Goal: Task Accomplishment & Management: Manage account settings

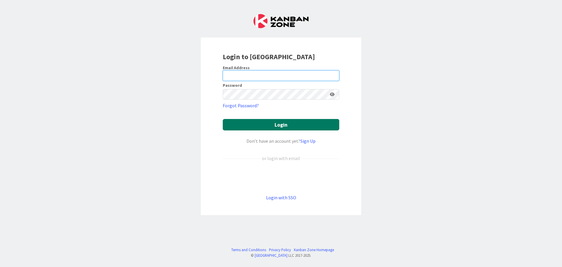
type input "[EMAIL_ADDRESS][DOMAIN_NAME]"
click at [256, 126] on button "Login" at bounding box center [281, 124] width 116 height 11
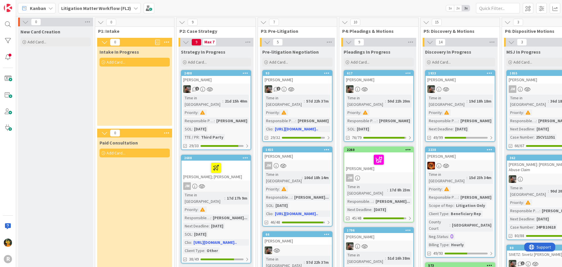
click at [37, 6] on span "Kanban" at bounding box center [38, 8] width 16 height 7
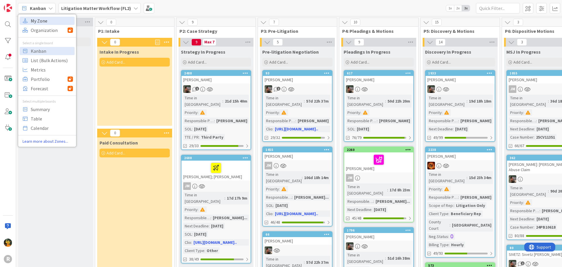
click at [39, 21] on span "My Zone" at bounding box center [52, 20] width 42 height 9
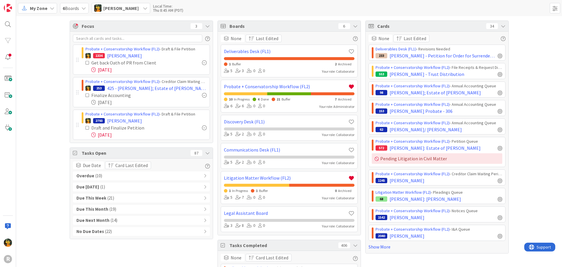
scroll to position [29, 0]
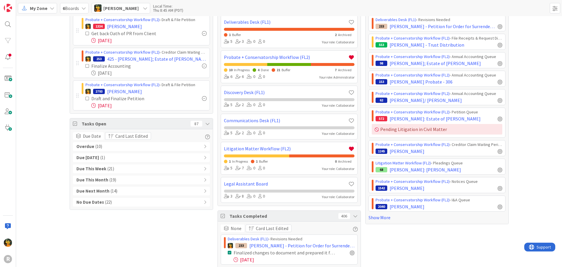
click at [201, 148] on div "Overdue ( 10 )" at bounding box center [141, 146] width 137 height 9
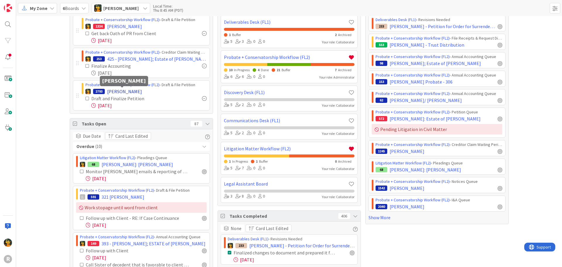
click at [127, 91] on span "[PERSON_NAME]" at bounding box center [124, 91] width 35 height 7
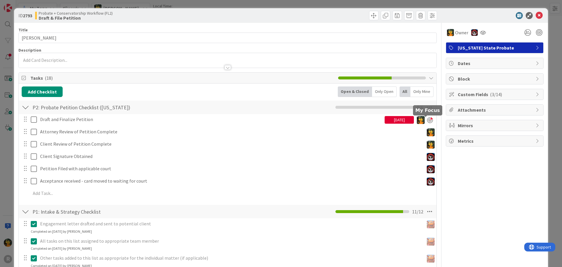
click at [427, 122] on div at bounding box center [430, 120] width 6 height 6
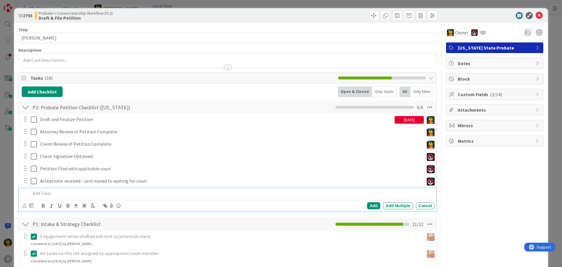
click at [45, 197] on div at bounding box center [231, 193] width 406 height 10
click at [23, 205] on icon at bounding box center [25, 205] width 4 height 4
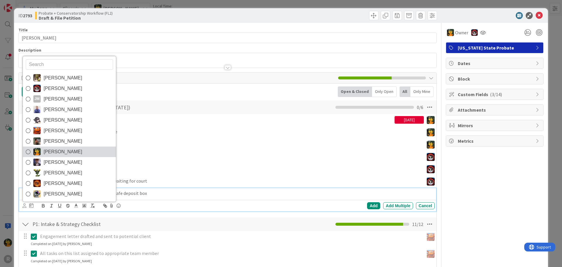
click at [47, 153] on span "[PERSON_NAME]" at bounding box center [63, 151] width 39 height 9
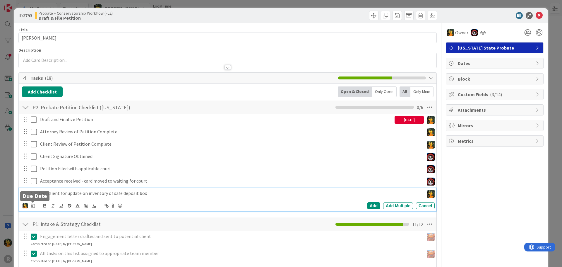
click at [32, 206] on icon at bounding box center [33, 205] width 4 height 5
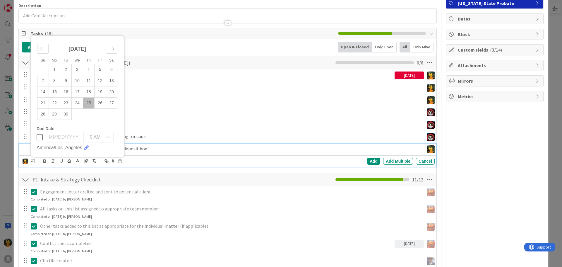
scroll to position [59, 0]
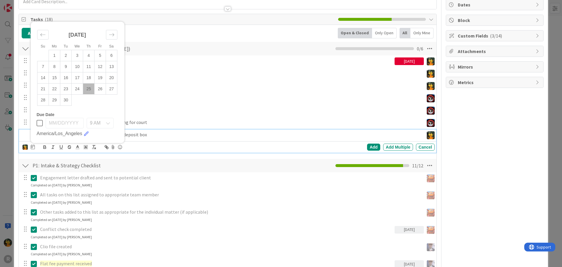
click at [90, 88] on td "25" at bounding box center [88, 88] width 11 height 11
type input "[DATE]"
click at [362, 145] on div "Add Add Multiple Cancel" at bounding box center [343, 146] width 183 height 7
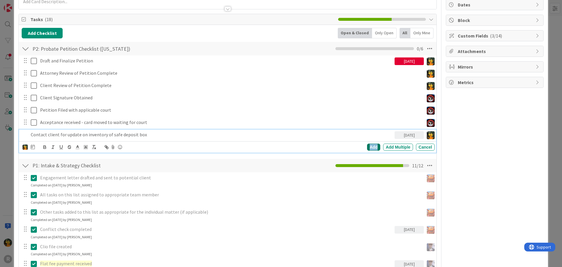
click at [367, 147] on div "Add" at bounding box center [373, 146] width 13 height 7
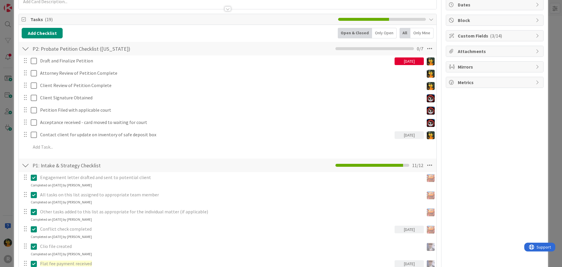
scroll to position [0, 0]
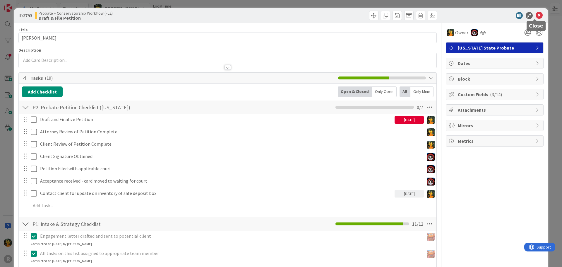
click at [538, 15] on icon at bounding box center [539, 15] width 7 height 7
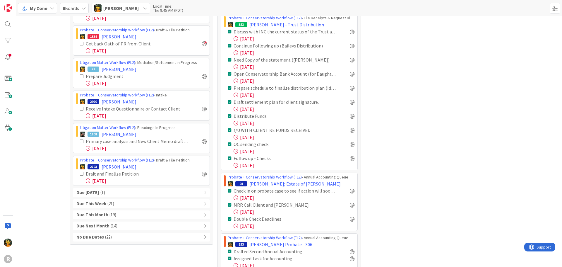
scroll to position [293, 0]
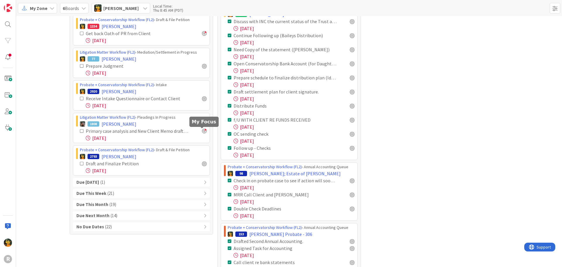
click at [204, 132] on div at bounding box center [204, 130] width 5 height 5
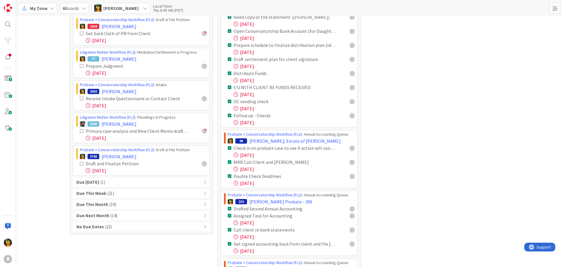
click at [114, 179] on div "Due [DATE] ( 1 )" at bounding box center [141, 182] width 137 height 9
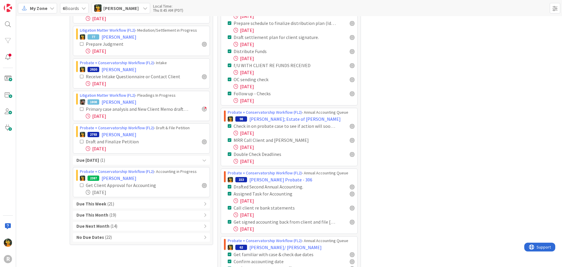
scroll to position [384, 0]
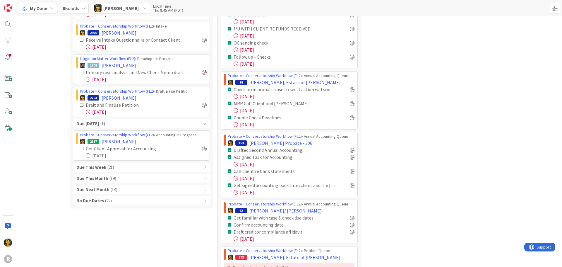
click at [109, 165] on span "( 21 )" at bounding box center [110, 167] width 7 height 7
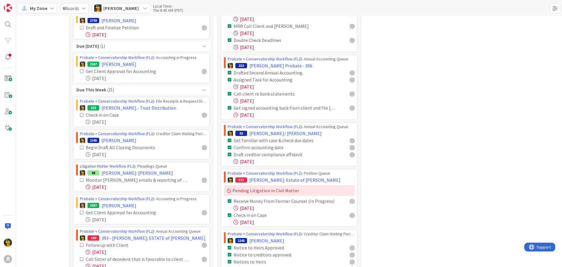
scroll to position [472, 0]
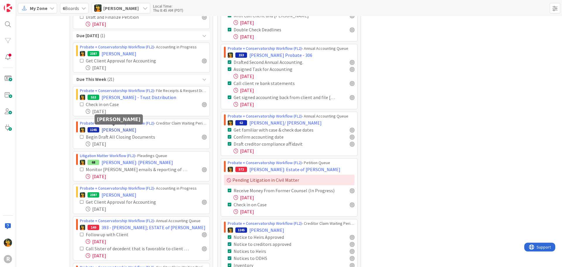
click at [107, 131] on span "[PERSON_NAME]" at bounding box center [119, 129] width 35 height 7
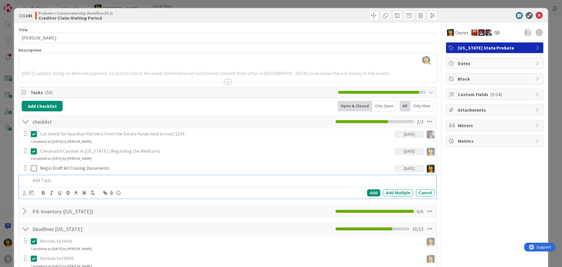
click at [52, 180] on p at bounding box center [232, 180] width 402 height 7
click at [26, 193] on icon at bounding box center [25, 193] width 4 height 4
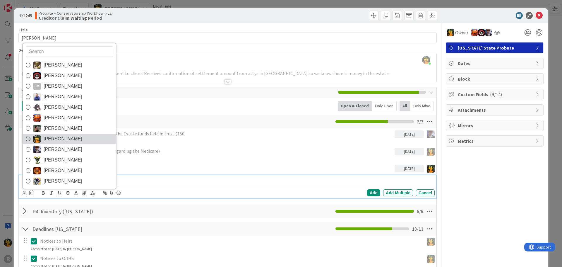
click at [48, 139] on span "[PERSON_NAME]" at bounding box center [63, 138] width 39 height 9
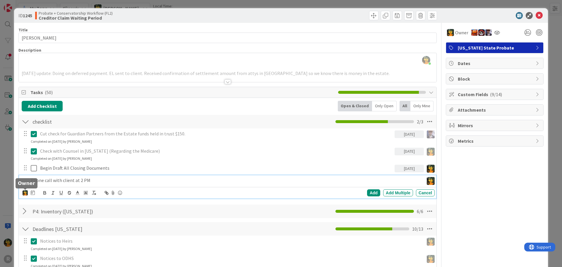
click at [31, 192] on icon at bounding box center [33, 192] width 4 height 5
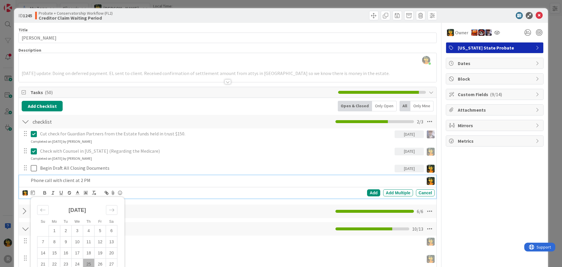
click at [87, 266] on td "25" at bounding box center [88, 263] width 11 height 11
type input "[DATE]"
click at [370, 189] on div "[PERSON_NAME] [PERSON_NAME] [PERSON_NAME] [PERSON_NAME] [PERSON_NAME] [PERSON_N…" at bounding box center [229, 192] width 412 height 8
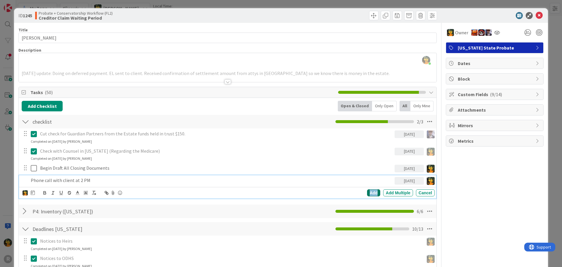
click at [369, 192] on div "Add" at bounding box center [373, 192] width 13 height 7
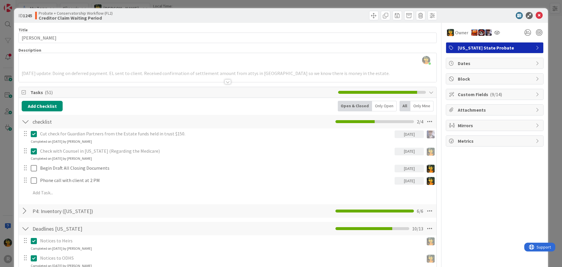
click at [258, 186] on div "Phone call with client at 2 PM [DATE] Update Cancel" at bounding box center [227, 180] width 417 height 11
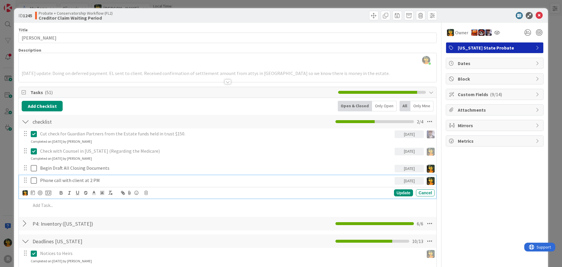
click at [116, 179] on p "Phone call with client at 2 PM" at bounding box center [216, 180] width 352 height 7
click at [41, 194] on div at bounding box center [40, 192] width 5 height 5
click at [400, 191] on div "Update" at bounding box center [403, 192] width 19 height 7
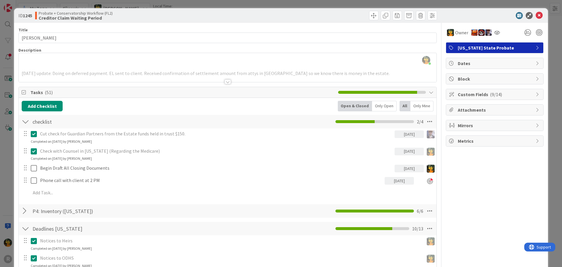
click at [536, 16] on icon at bounding box center [539, 15] width 7 height 7
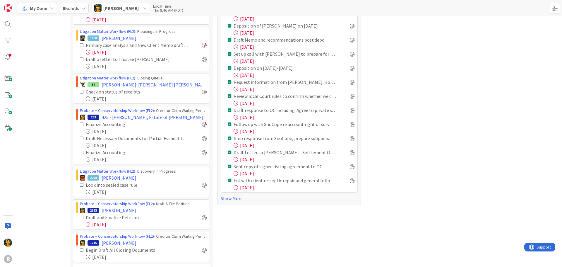
scroll to position [971, 0]
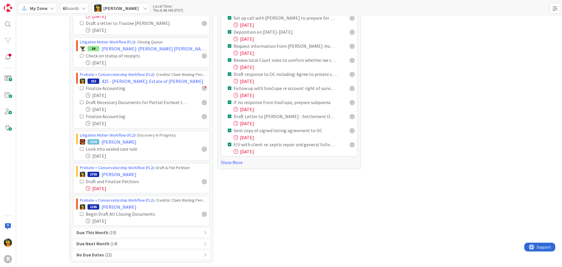
click at [97, 231] on b "Due This Month" at bounding box center [92, 232] width 32 height 7
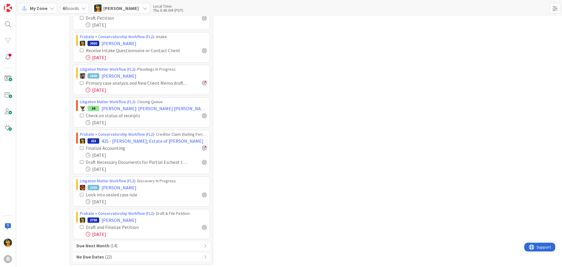
scroll to position [1565, 0]
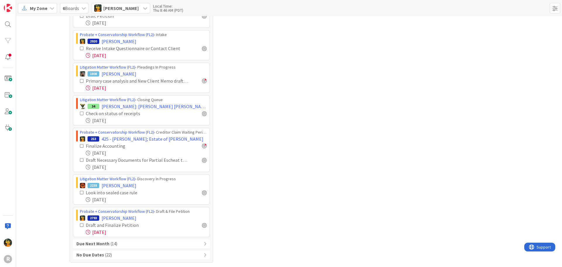
click at [80, 192] on icon at bounding box center [82, 192] width 4 height 4
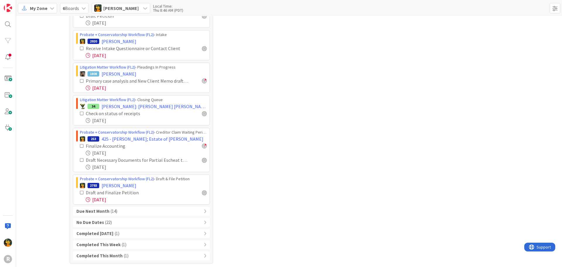
click at [103, 211] on b "Due Next Month" at bounding box center [92, 211] width 33 height 7
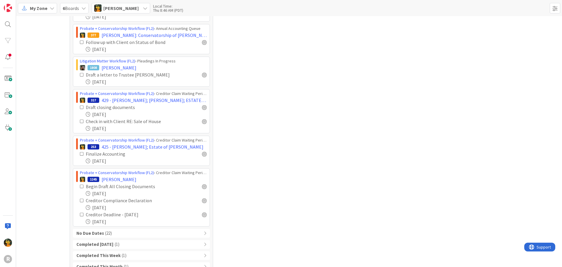
scroll to position [1914, 0]
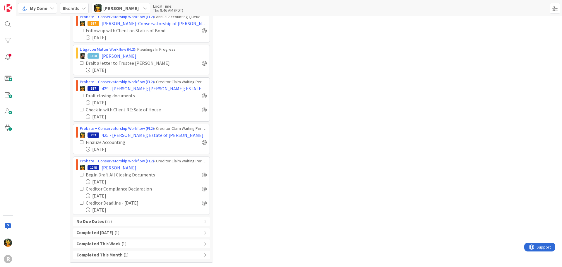
click at [144, 221] on div "No Due Dates ( 22 )" at bounding box center [141, 221] width 137 height 9
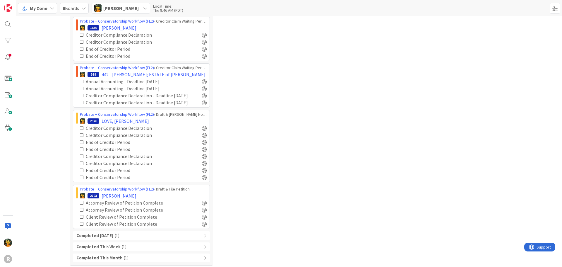
scroll to position [2161, 0]
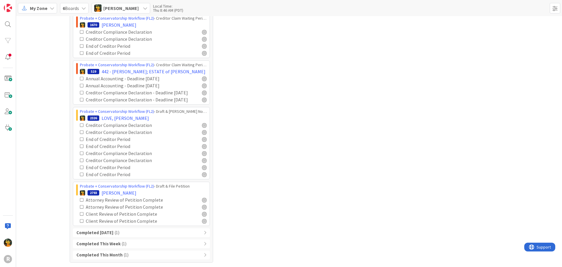
click at [108, 233] on div "Completed [DATE] ( 1 )" at bounding box center [141, 232] width 137 height 9
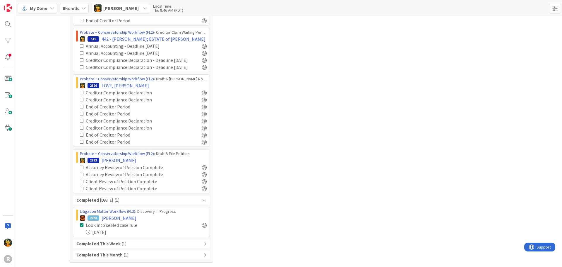
click at [102, 252] on b "Completed This Month" at bounding box center [99, 254] width 46 height 7
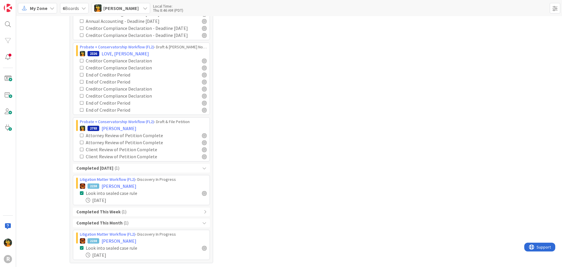
scroll to position [2226, 0]
click at [100, 208] on b "Completed This Week" at bounding box center [98, 211] width 44 height 7
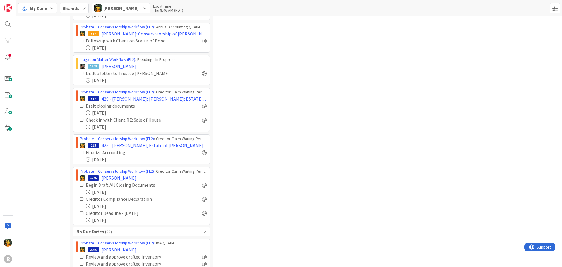
scroll to position [1875, 0]
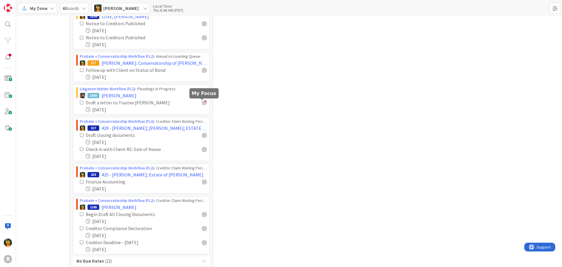
click at [203, 104] on div at bounding box center [204, 102] width 5 height 5
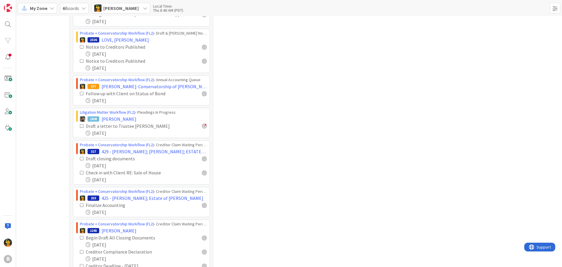
scroll to position [1772, 0]
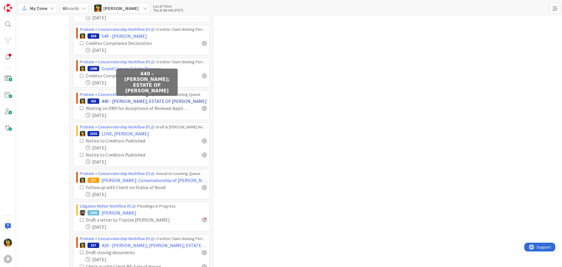
click at [140, 98] on span "440 - [PERSON_NAME]; ESTATE OF [PERSON_NAME]" at bounding box center [154, 100] width 105 height 7
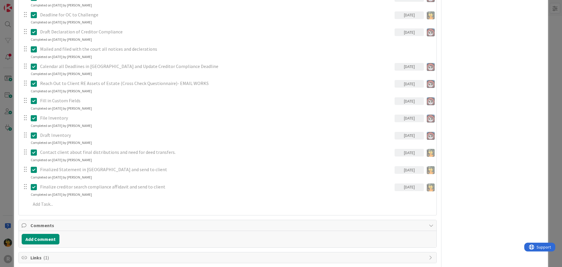
scroll to position [287, 0]
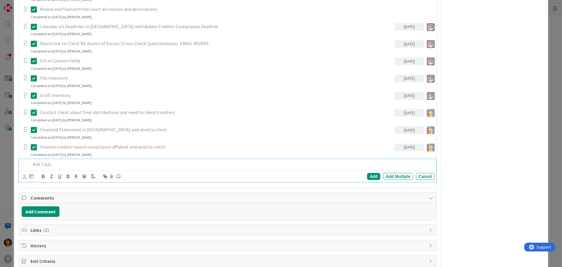
click at [52, 162] on p at bounding box center [232, 164] width 402 height 7
click at [24, 177] on icon at bounding box center [25, 176] width 4 height 4
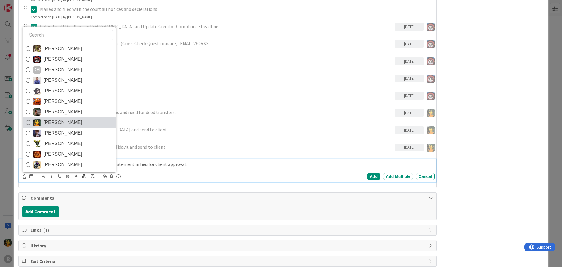
click at [51, 119] on span "[PERSON_NAME]" at bounding box center [63, 122] width 39 height 9
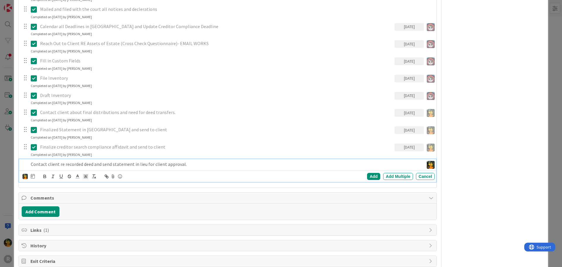
click at [32, 176] on icon at bounding box center [33, 176] width 4 height 5
click at [88, 246] on td "25" at bounding box center [88, 247] width 11 height 11
type input "[DATE]"
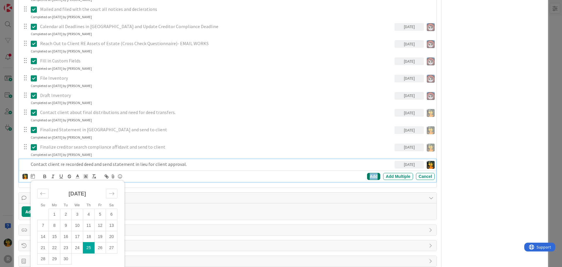
click at [369, 175] on div "Add" at bounding box center [373, 176] width 13 height 7
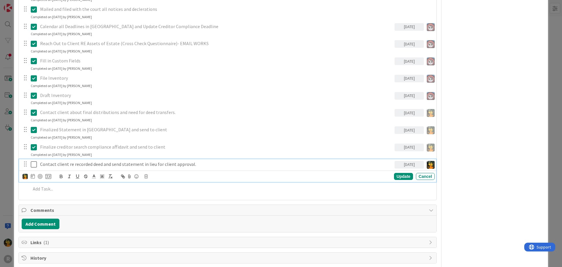
click at [147, 164] on p "Contact client re recorded deed and send statement in lieu for client approval." at bounding box center [216, 164] width 352 height 7
click at [41, 177] on div at bounding box center [40, 176] width 5 height 5
click at [400, 180] on div "Update Cancel" at bounding box center [229, 177] width 412 height 8
click at [400, 179] on div "Update" at bounding box center [403, 176] width 19 height 7
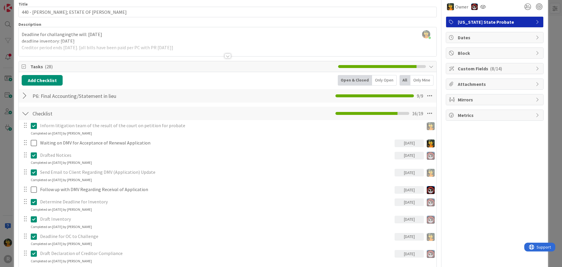
scroll to position [0, 0]
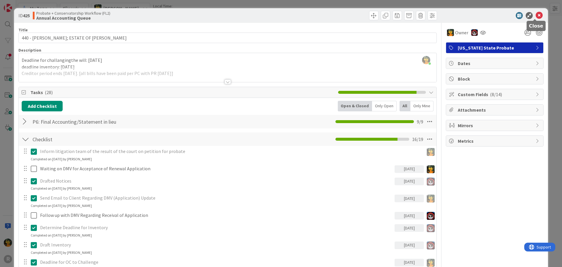
click at [536, 18] on icon at bounding box center [539, 15] width 7 height 7
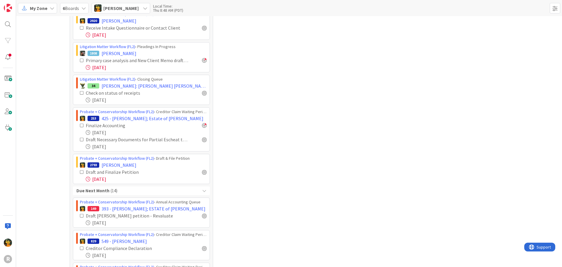
scroll to position [1570, 0]
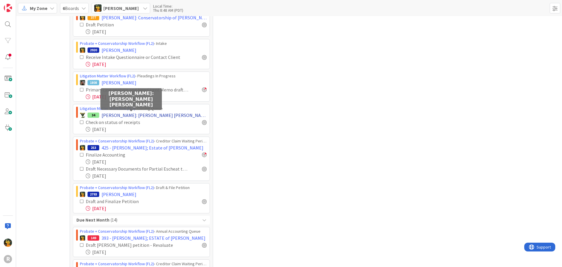
click at [144, 115] on span "[PERSON_NAME]: [PERSON_NAME] [PERSON_NAME]" at bounding box center [154, 115] width 105 height 7
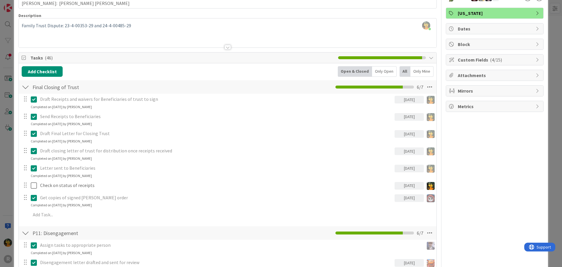
scroll to position [117, 0]
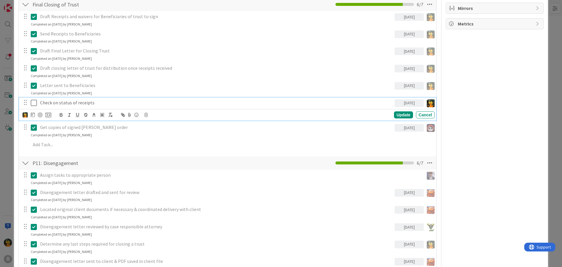
click at [35, 103] on icon at bounding box center [34, 102] width 6 height 7
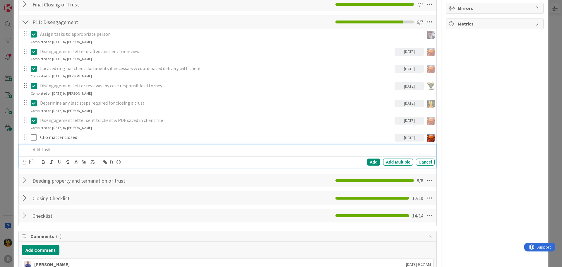
click at [56, 149] on p at bounding box center [232, 149] width 402 height 7
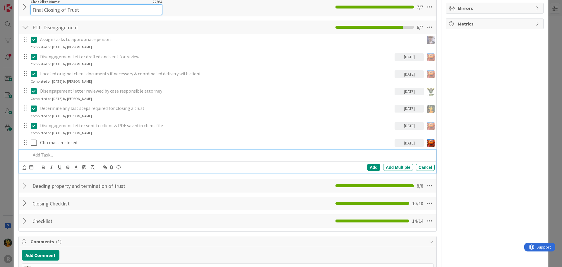
scroll to position [120, 0]
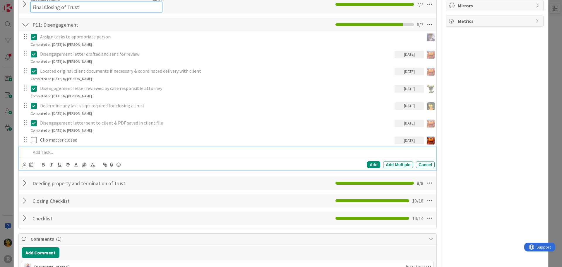
click at [81, 6] on input "Final Closing of Trust" at bounding box center [96, 7] width 132 height 11
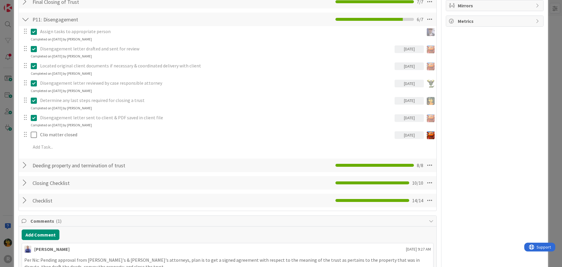
click at [23, 6] on div at bounding box center [26, 1] width 8 height 11
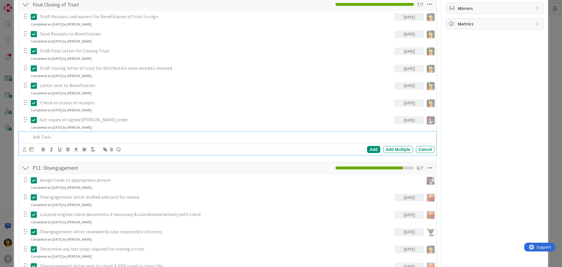
click at [57, 139] on p at bounding box center [232, 136] width 402 height 7
click at [24, 150] on icon at bounding box center [25, 149] width 4 height 4
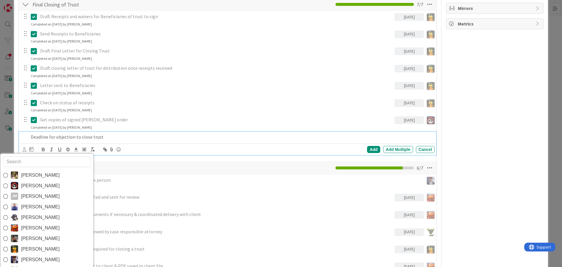
click at [31, 251] on span "[PERSON_NAME]" at bounding box center [40, 248] width 39 height 9
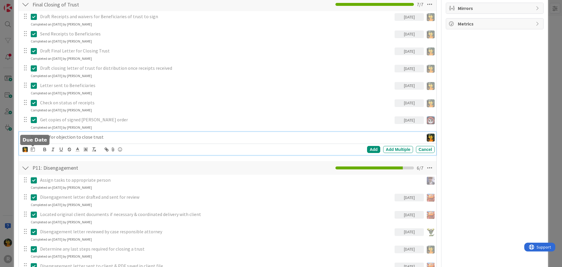
click at [33, 149] on icon at bounding box center [33, 149] width 4 height 5
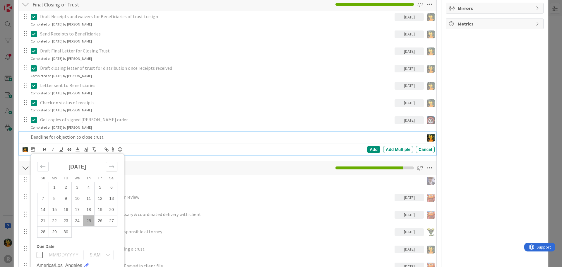
click at [109, 169] on div "Move forward to switch to the next month." at bounding box center [111, 167] width 11 height 10
click at [87, 221] on td "23" at bounding box center [88, 220] width 11 height 11
click at [198, 142] on div "Deadline for objection to close trust" at bounding box center [211, 137] width 366 height 10
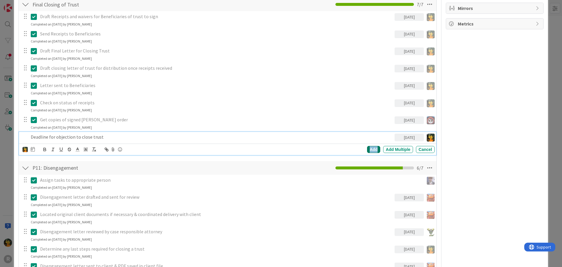
click at [371, 149] on div "Add" at bounding box center [373, 149] width 13 height 7
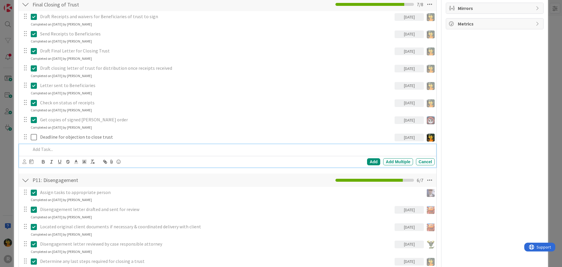
click at [102, 150] on p at bounding box center [232, 149] width 402 height 7
click at [29, 162] on icon at bounding box center [31, 161] width 4 height 5
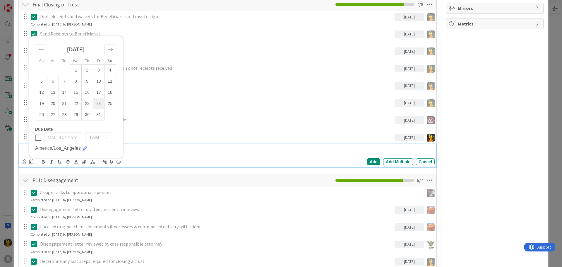
click at [102, 104] on td "24" at bounding box center [98, 103] width 11 height 11
type input "[DATE]"
click at [23, 163] on icon at bounding box center [25, 161] width 4 height 4
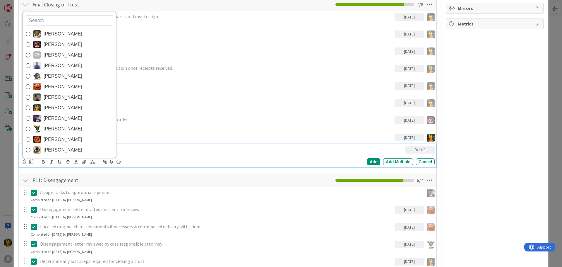
click at [56, 107] on span "[PERSON_NAME]" at bounding box center [63, 107] width 39 height 9
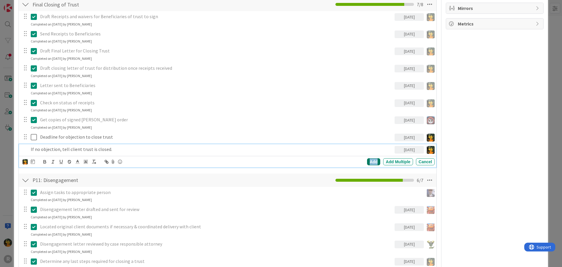
click at [370, 162] on div "Add" at bounding box center [373, 161] width 13 height 7
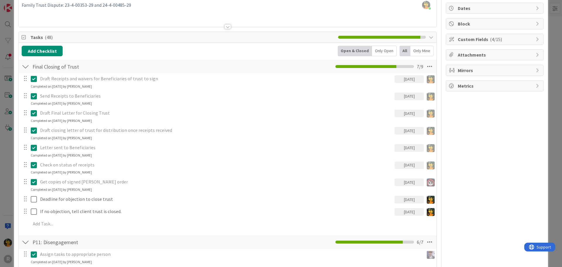
scroll to position [0, 0]
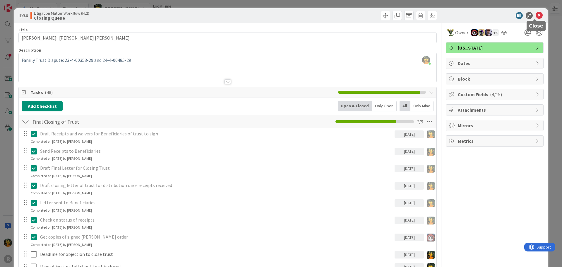
click at [537, 17] on div at bounding box center [492, 15] width 104 height 7
click at [537, 17] on icon at bounding box center [539, 15] width 7 height 7
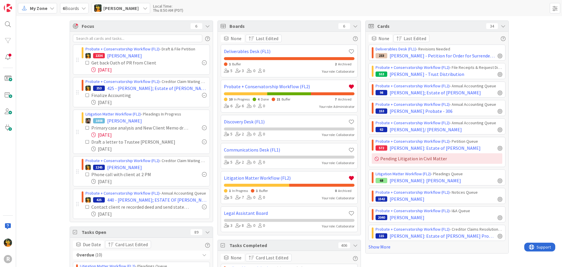
click at [119, 54] on span "[PERSON_NAME]" at bounding box center [124, 55] width 35 height 7
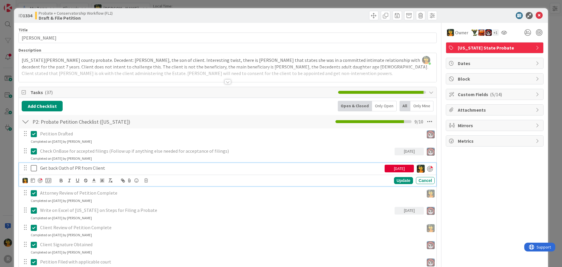
click at [103, 167] on p "Get back Oath of PR from Client" at bounding box center [211, 167] width 342 height 7
click at [33, 180] on icon at bounding box center [33, 180] width 4 height 5
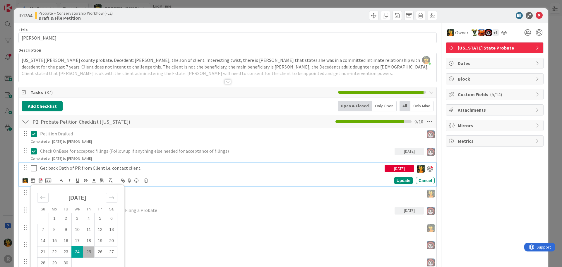
click at [88, 251] on td "25" at bounding box center [88, 251] width 11 height 11
type input "[DATE]"
click at [397, 179] on div "Update" at bounding box center [403, 180] width 19 height 7
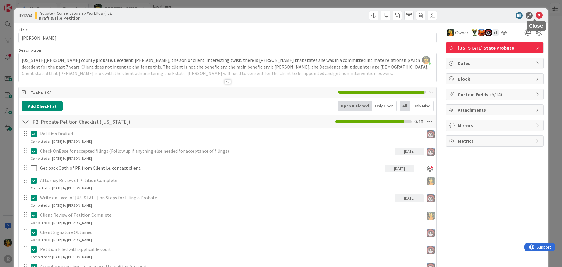
click at [536, 13] on icon at bounding box center [539, 15] width 7 height 7
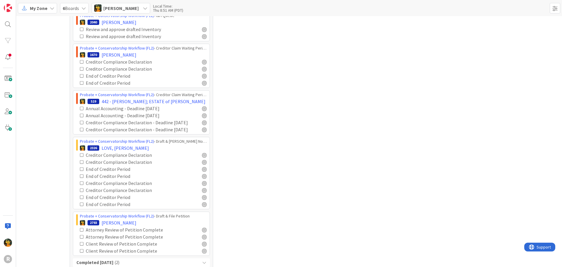
scroll to position [2078, 0]
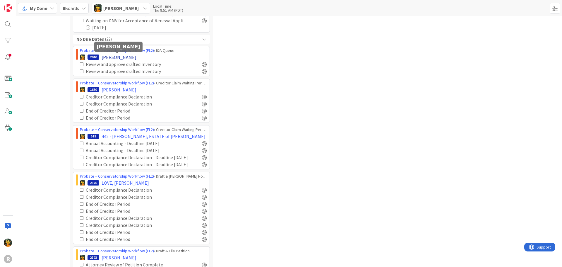
click at [120, 54] on span "[PERSON_NAME]" at bounding box center [119, 57] width 35 height 7
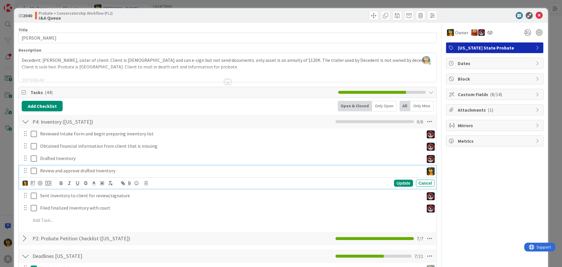
click at [73, 171] on p "Review and approve drafted Inventory" at bounding box center [230, 170] width 381 height 7
click at [536, 17] on icon at bounding box center [539, 15] width 7 height 7
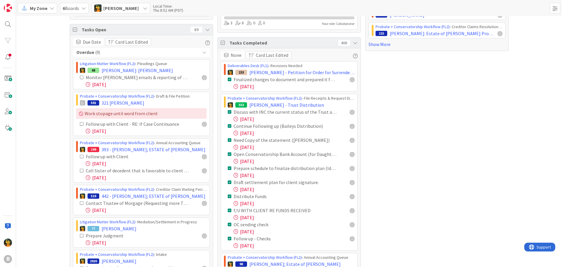
scroll to position [205, 0]
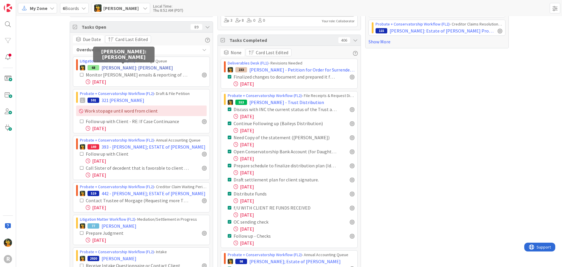
click at [132, 67] on span "[PERSON_NAME]: [PERSON_NAME]" at bounding box center [137, 67] width 71 height 7
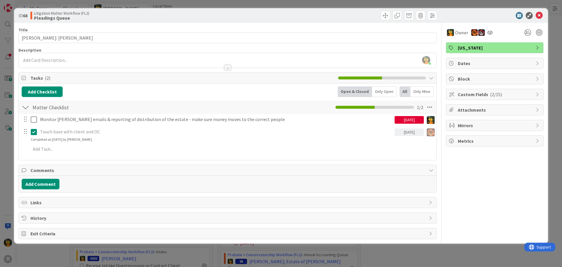
click at [411, 119] on div "[DATE]" at bounding box center [409, 120] width 29 height 8
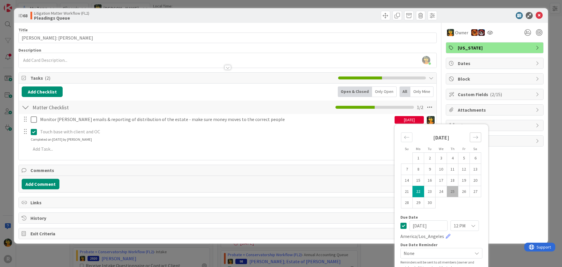
click at [473, 138] on icon "Move forward to switch to the next month." at bounding box center [476, 137] width 6 height 6
click at [449, 177] on td "16" at bounding box center [452, 180] width 11 height 11
type input "[DATE]"
click at [536, 15] on icon at bounding box center [539, 15] width 7 height 7
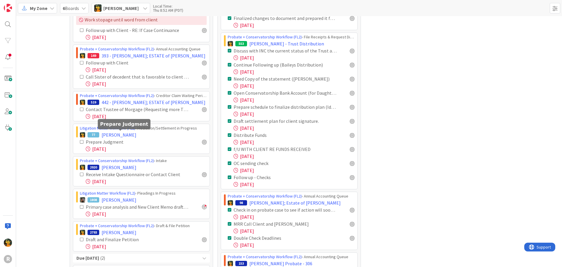
scroll to position [293, 0]
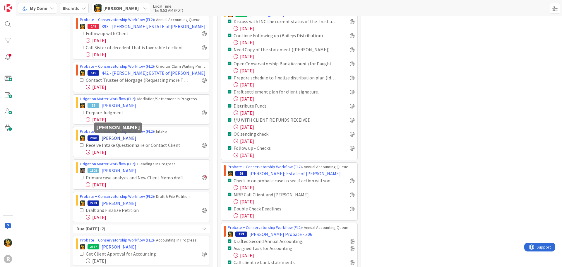
click at [119, 136] on span "[PERSON_NAME]" at bounding box center [119, 137] width 35 height 7
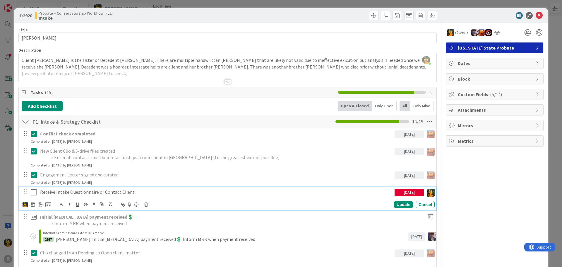
click at [121, 193] on p "Receive Intake Questionnaire or Contact Client" at bounding box center [216, 191] width 352 height 7
click at [141, 190] on p "Receive Intake Questionnaire or Contact Client" at bounding box center [216, 191] width 352 height 7
click at [402, 190] on div "[DATE]" at bounding box center [409, 192] width 29 height 8
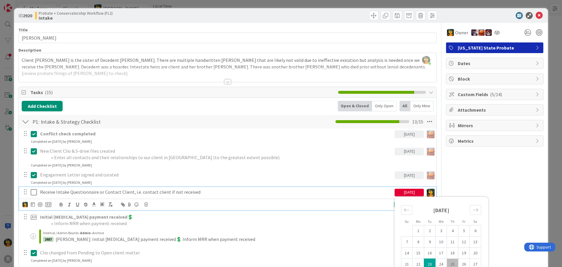
click at [448, 262] on td "25" at bounding box center [452, 263] width 11 height 11
type input "[DATE]"
click at [341, 193] on p "Receive Intake Questionnaire or Contact Client, i.e. contact client if not rece…" at bounding box center [216, 191] width 352 height 7
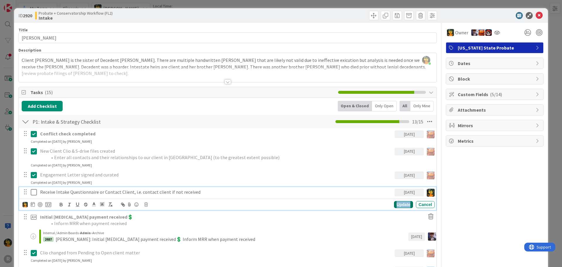
click at [400, 205] on div "Update" at bounding box center [403, 204] width 19 height 7
click at [100, 190] on p "Receive Intake Questionnaire or Contact Client, i.e. contact client if not rece…" at bounding box center [216, 191] width 352 height 7
click at [39, 201] on div at bounding box center [37, 204] width 29 height 7
click at [41, 205] on div at bounding box center [40, 204] width 5 height 5
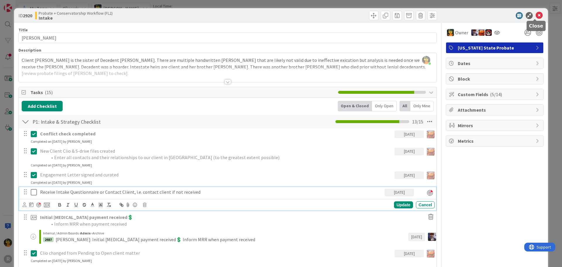
click at [536, 14] on icon at bounding box center [539, 15] width 7 height 7
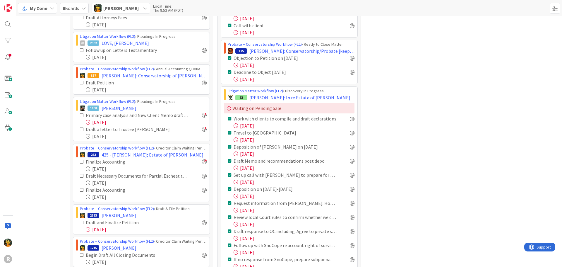
scroll to position [849, 0]
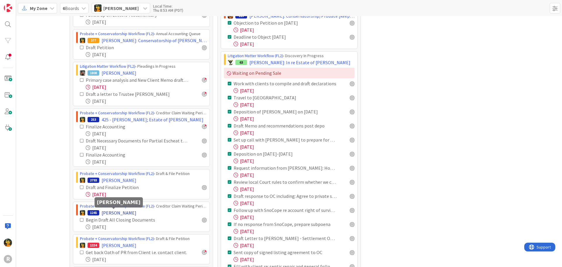
click at [120, 213] on span "[PERSON_NAME]" at bounding box center [119, 212] width 35 height 7
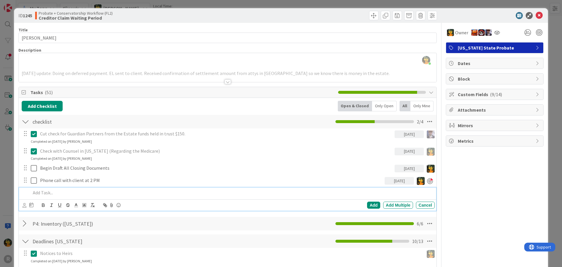
click at [71, 189] on div at bounding box center [231, 192] width 406 height 10
click at [24, 204] on icon at bounding box center [25, 205] width 4 height 4
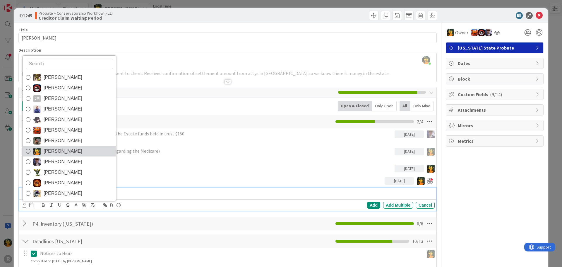
click at [53, 149] on span "[PERSON_NAME]" at bounding box center [63, 151] width 39 height 9
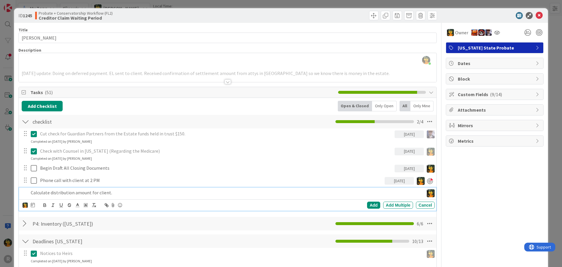
click at [34, 205] on icon at bounding box center [33, 204] width 4 height 5
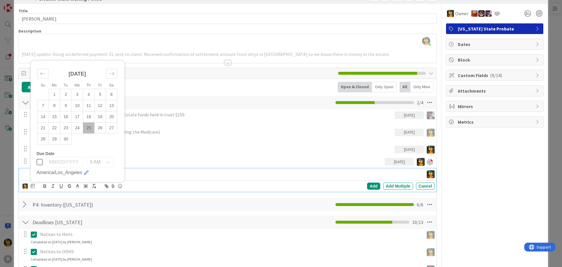
scroll to position [29, 0]
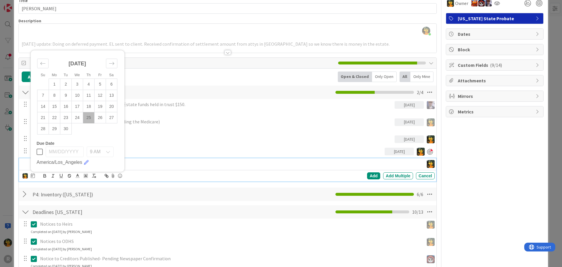
click at [89, 118] on td "25" at bounding box center [88, 117] width 11 height 11
type input "[DATE]"
click at [177, 167] on p "Calculate distribution amount for client." at bounding box center [211, 163] width 361 height 7
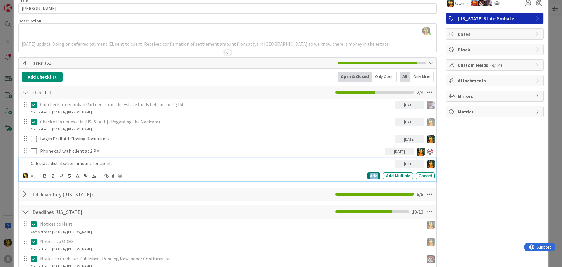
click at [368, 173] on div "Add" at bounding box center [373, 175] width 13 height 7
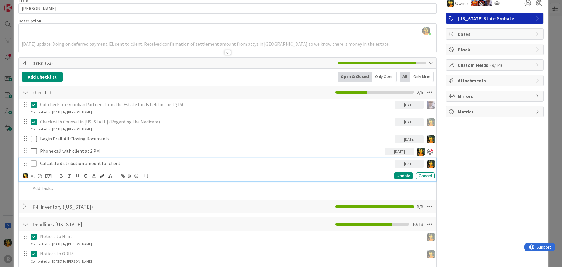
click at [306, 164] on p "Calculate distribution amount for client." at bounding box center [216, 163] width 352 height 7
click at [42, 174] on div at bounding box center [40, 175] width 5 height 5
click at [396, 176] on div "Update" at bounding box center [403, 175] width 19 height 7
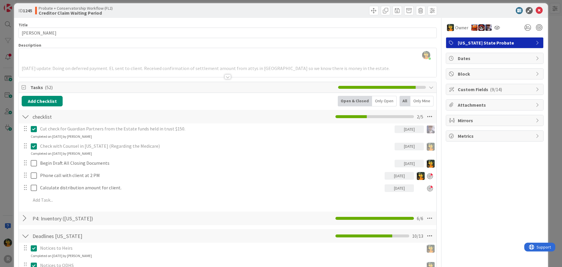
scroll to position [0, 0]
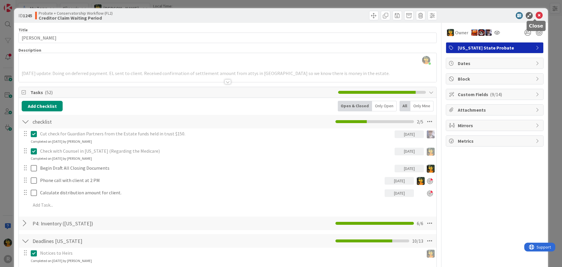
click at [536, 14] on icon at bounding box center [539, 15] width 7 height 7
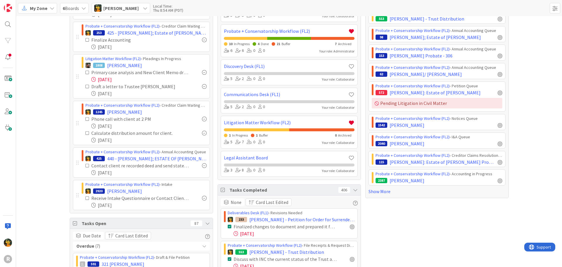
scroll to position [59, 0]
